Goal: Task Accomplishment & Management: Manage account settings

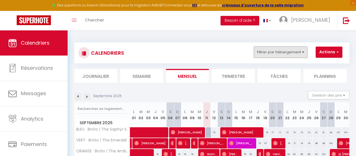
click at [289, 54] on button "Filtrer par hébergement" at bounding box center [280, 51] width 53 height 11
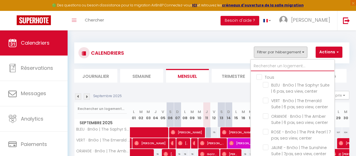
click at [279, 68] on input "text" at bounding box center [293, 66] width 84 height 10
type input "T"
checkbox input "false"
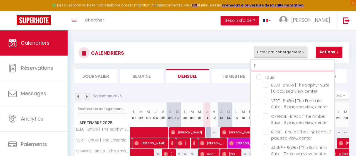
checkbox input "false"
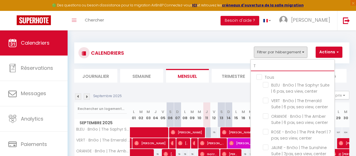
checkbox input "false"
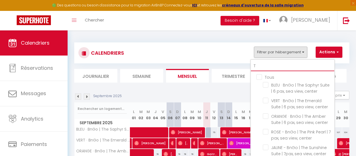
checkbox input "false"
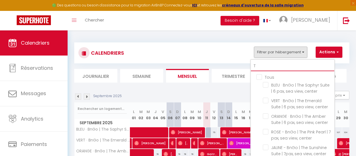
checkbox input "false"
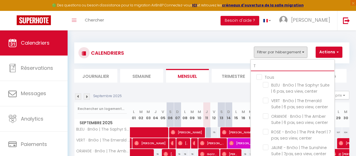
checkbox input "false"
type input "T5"
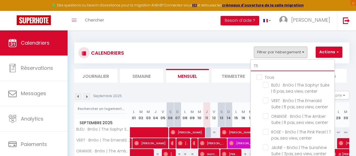
checkbox input "false"
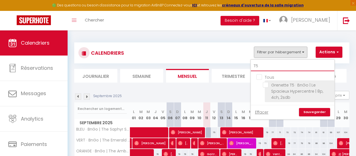
type input "T5"
click at [265, 85] on input "Grenette T5 · BnGo | Le Spacieux Hypercentre | 8p, 4ch, 2sdb" at bounding box center [298, 85] width 70 height 6
checkbox input "true"
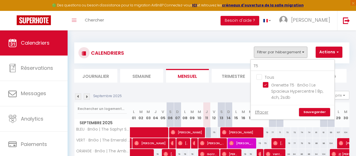
click at [317, 109] on link "Sauvegarder" at bounding box center [314, 112] width 31 height 8
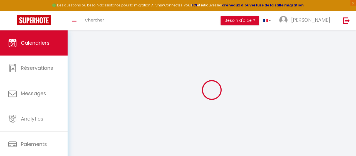
select select
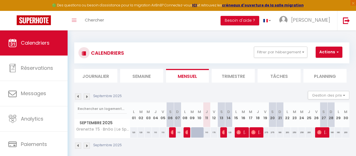
click at [241, 132] on img at bounding box center [239, 132] width 4 height 4
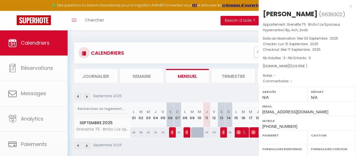
select select "OK"
select select "0"
select select "1"
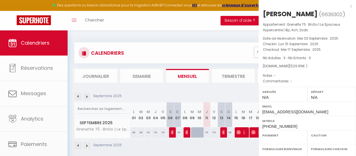
select select
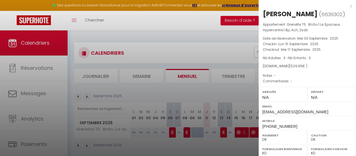
click at [352, 8] on div "x" at bounding box center [305, 6] width 93 height 7
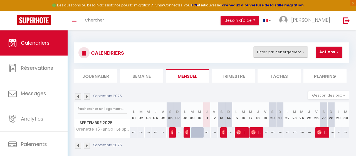
click at [269, 54] on button "Filtrer par hébergement" at bounding box center [280, 51] width 53 height 11
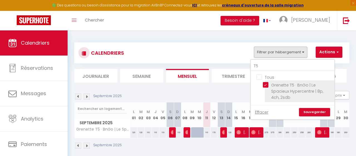
click at [266, 83] on input "Grenette T5 · BnGo | Le Spacieux Hypercentre | 8p, 4ch, 2sdb" at bounding box center [298, 85] width 70 height 6
checkbox input "false"
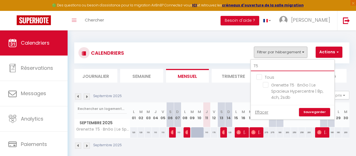
drag, startPoint x: 269, startPoint y: 65, endPoint x: 229, endPoint y: 72, distance: 39.9
click at [251, 71] on input "T5" at bounding box center [293, 66] width 84 height 10
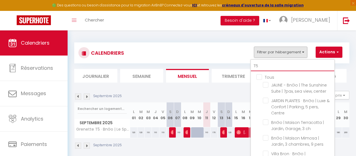
type input "j"
checkbox input "false"
type input "ja"
checkbox input "false"
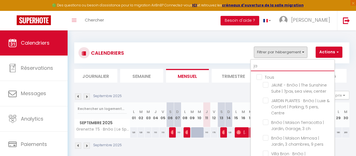
checkbox input "false"
type input "jar"
checkbox input "false"
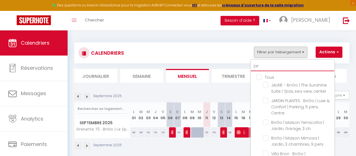
checkbox input "false"
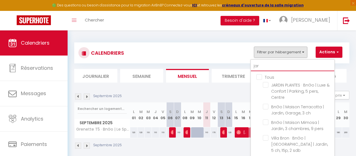
type input "jard"
checkbox input "false"
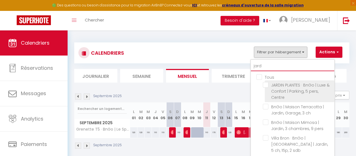
type input "jard"
click at [266, 85] on input "JARDIN PLANTES · BnGo | Luxe & Confort | Parking, 5 pers, Centre" at bounding box center [298, 85] width 70 height 6
checkbox input "true"
checkbox input "false"
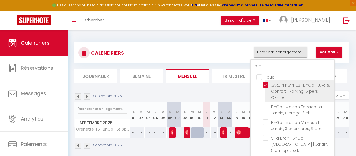
checkbox input "false"
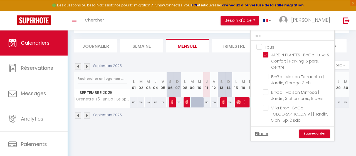
scroll to position [30, 0]
click at [322, 129] on link "Sauvegarder" at bounding box center [314, 133] width 31 height 8
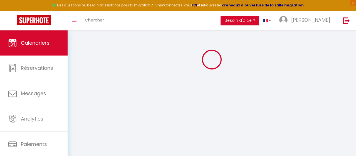
scroll to position [5, 0]
